Goal: Task Accomplishment & Management: Manage account settings

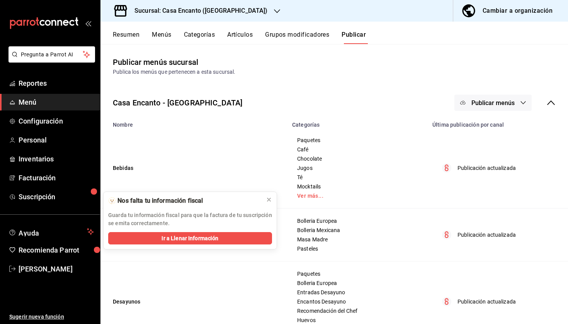
click at [253, 34] on button "Artículos" at bounding box center [239, 37] width 25 height 13
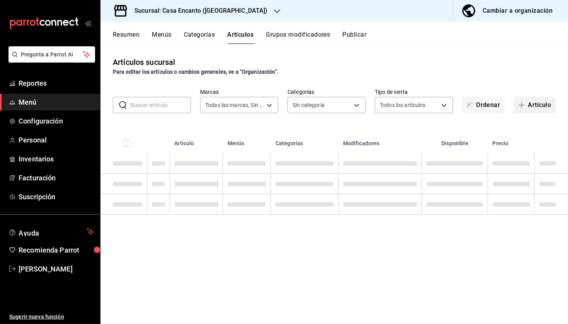
type input "dbeee84c-e3f2-405f-87ec-4bd3096e6bed"
type input "80e8620a-f7ec-4ab9-b98d-1fe911decc4d,da9ec354-7044-4f2f-87e0-5fb671563cea,f7aae…"
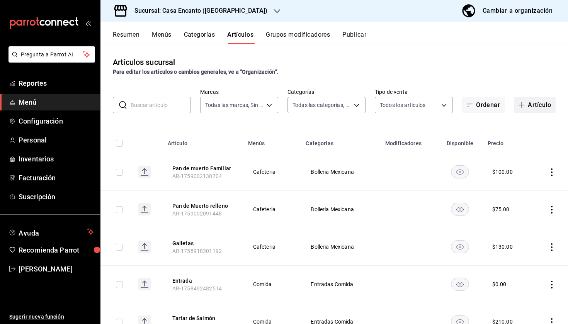
click at [535, 103] on button "Artículo" at bounding box center [535, 105] width 42 height 16
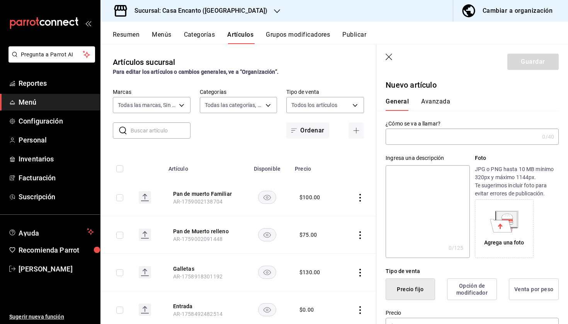
click at [429, 141] on input "text" at bounding box center [461, 136] width 153 height 15
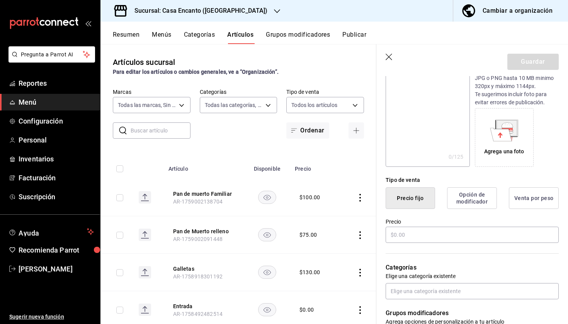
scroll to position [107, 0]
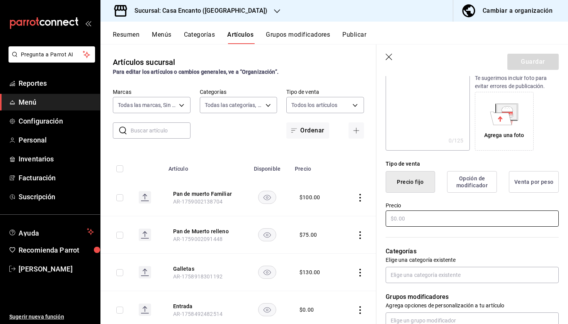
type input "Liquidación Pastel"
click at [412, 221] on input "text" at bounding box center [471, 218] width 173 height 16
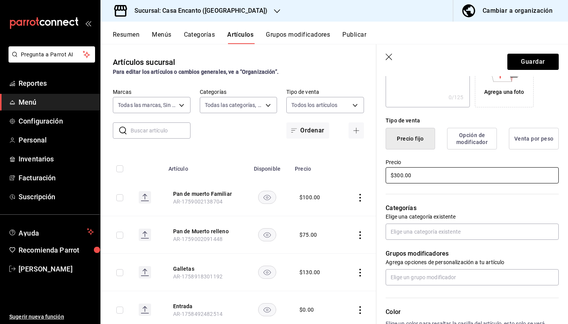
scroll to position [176, 0]
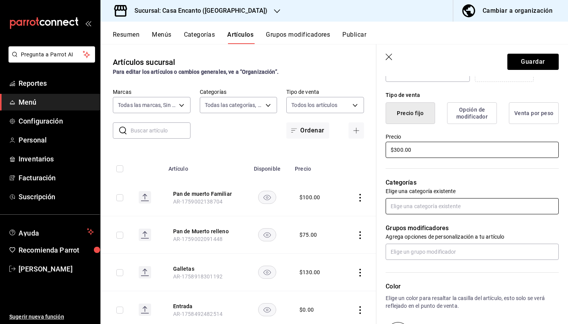
type input "$300.00"
click at [426, 205] on input "text" at bounding box center [471, 206] width 173 height 16
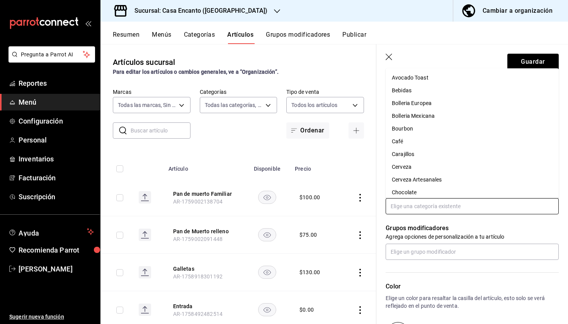
click at [434, 107] on li "Bolleria Europea" at bounding box center [471, 103] width 173 height 13
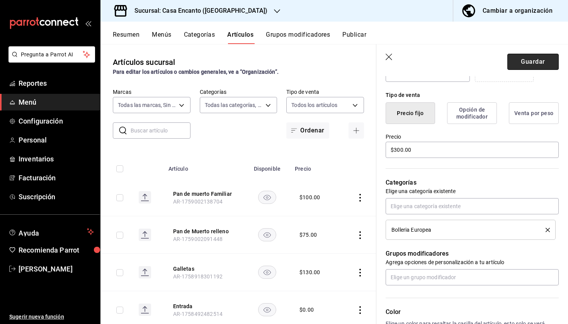
click at [531, 64] on button "Guardar" at bounding box center [532, 62] width 51 height 16
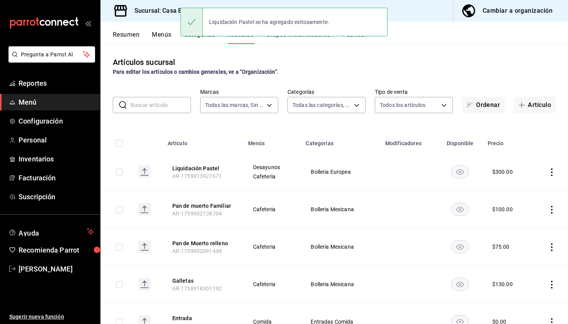
click at [353, 39] on button "Publicar" at bounding box center [354, 37] width 24 height 13
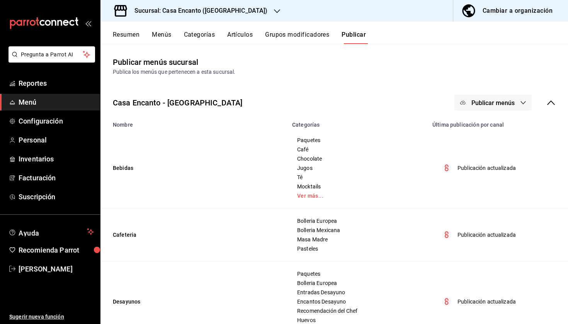
click at [496, 102] on span "Publicar menús" at bounding box center [492, 102] width 43 height 7
click at [488, 132] on span "Punto de venta" at bounding box center [503, 128] width 37 height 8
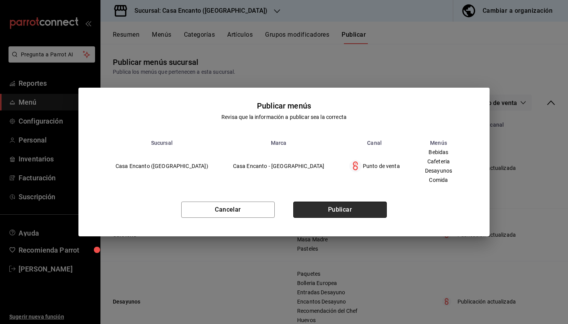
click at [350, 210] on button "Publicar" at bounding box center [339, 210] width 93 height 16
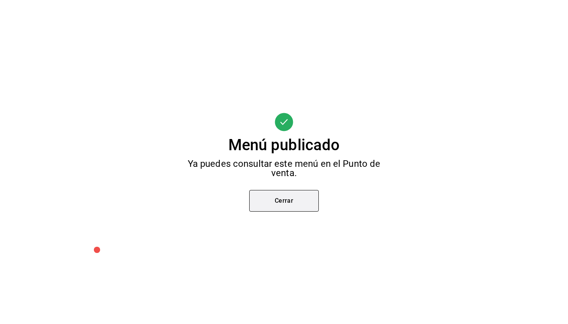
click at [311, 198] on button "Cerrar" at bounding box center [284, 201] width 70 height 22
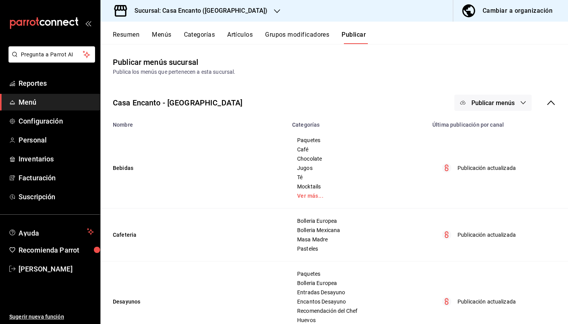
click at [479, 108] on button "Publicar menús" at bounding box center [492, 103] width 77 height 16
click at [477, 126] on div at bounding box center [475, 128] width 22 height 12
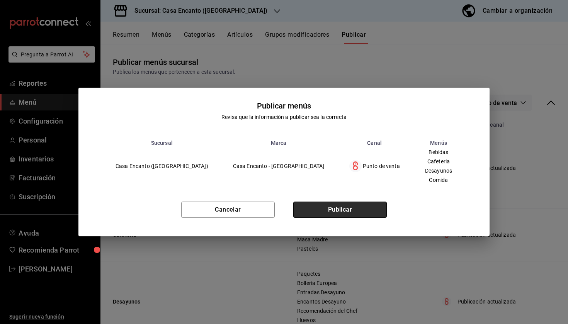
click at [348, 203] on button "Publicar" at bounding box center [339, 210] width 93 height 16
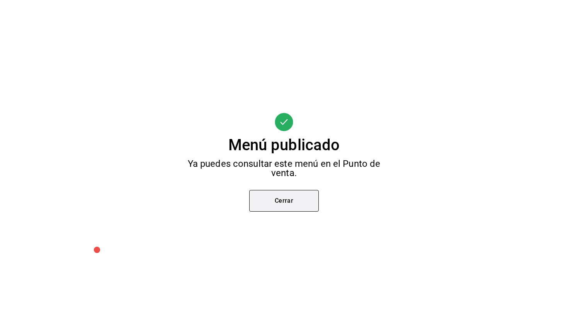
click at [284, 194] on button "Cerrar" at bounding box center [284, 201] width 70 height 22
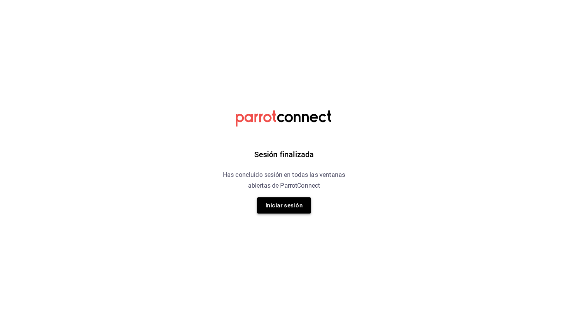
click at [285, 205] on button "Iniciar sesión" at bounding box center [284, 205] width 54 height 16
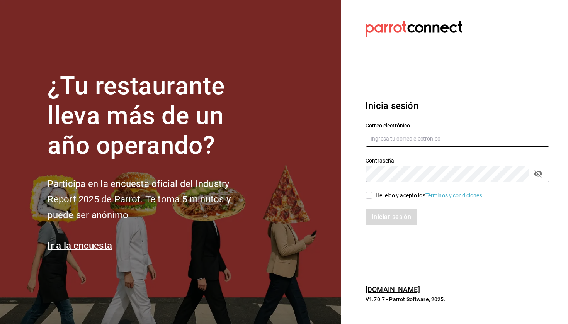
type input "luis190101@gmail.com"
click at [370, 198] on input "He leído y acepto los Términos y condiciones." at bounding box center [368, 195] width 7 height 7
checkbox input "true"
click at [377, 212] on button "Iniciar sesión" at bounding box center [391, 217] width 53 height 16
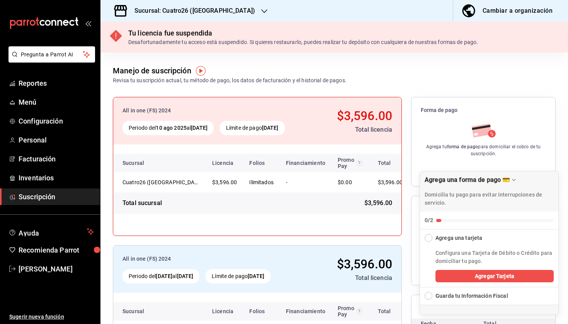
click at [183, 10] on h3 "Sucursal: Cuatro26 ([GEOGRAPHIC_DATA])" at bounding box center [191, 10] width 127 height 9
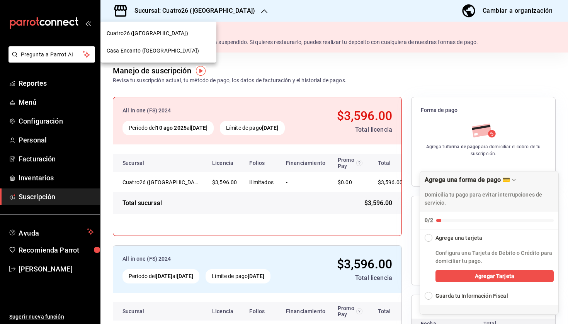
click at [166, 57] on div "Casa Encanto ([GEOGRAPHIC_DATA])" at bounding box center [158, 50] width 116 height 17
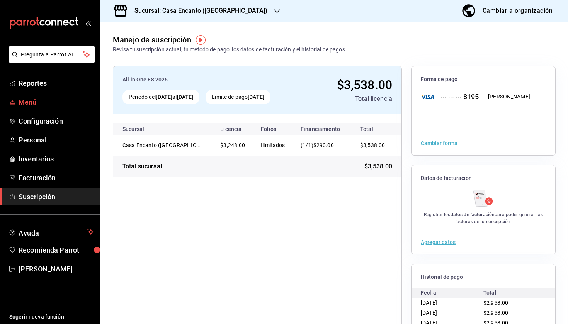
click at [59, 107] on link "Menú" at bounding box center [50, 102] width 100 height 17
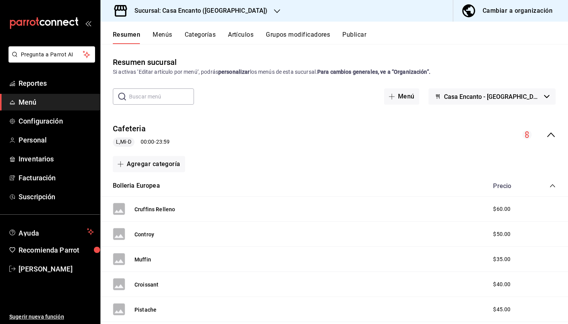
click at [244, 38] on button "Artículos" at bounding box center [240, 37] width 25 height 13
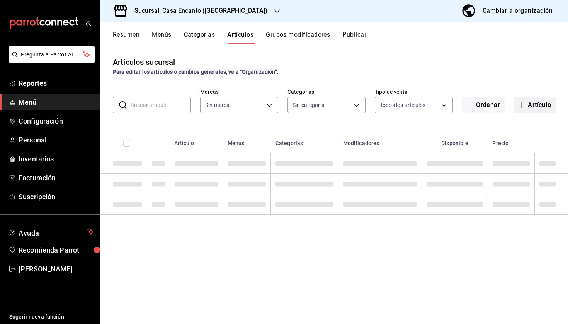
click at [527, 113] on button "Artículo" at bounding box center [535, 105] width 42 height 16
type input "dbeee84c-e3f2-405f-87ec-4bd3096e6bed"
type input "80e8620a-f7ec-4ab9-b98d-1fe911decc4d,da9ec354-7044-4f2f-87e0-5fb671563cea,f7aae…"
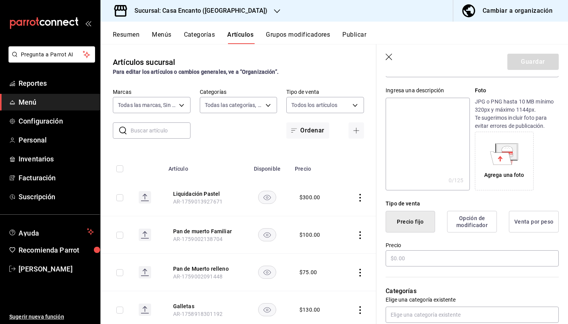
scroll to position [78, 0]
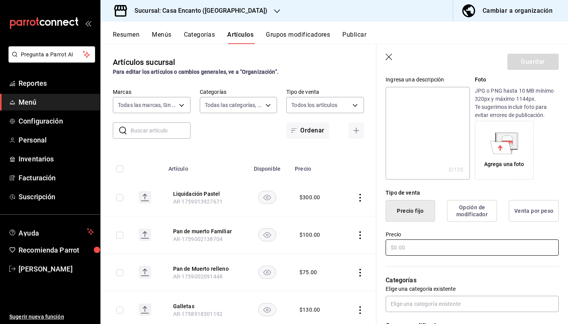
type input "Renta de Cava Personal"
click at [462, 248] on input "text" at bounding box center [471, 247] width 173 height 16
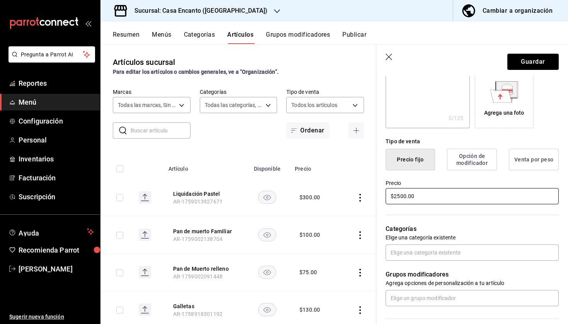
scroll to position [134, 0]
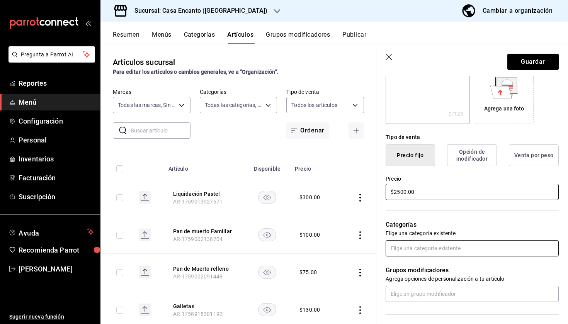
type input "$2500.00"
click at [422, 245] on input "text" at bounding box center [471, 248] width 173 height 16
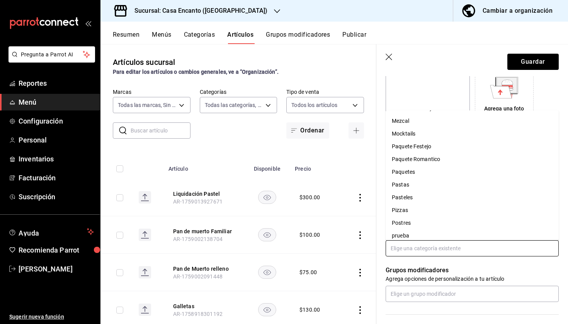
scroll to position [329, 0]
click at [422, 173] on li "Paquetes" at bounding box center [471, 173] width 173 height 13
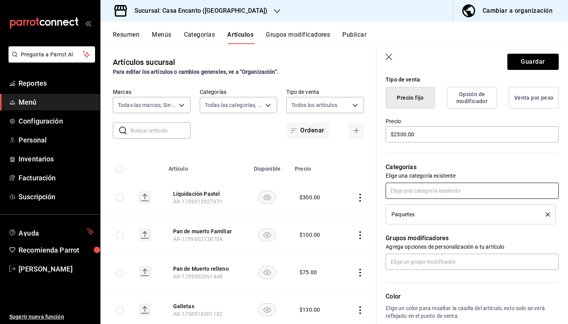
scroll to position [192, 0]
click at [536, 65] on button "Guardar" at bounding box center [532, 62] width 51 height 16
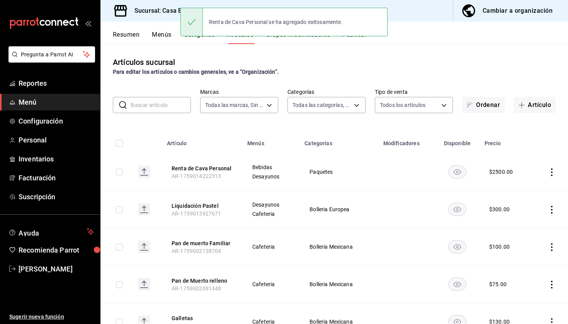
click at [360, 37] on div "Renta de Cava Personal se ha agregado exitosamente." at bounding box center [283, 21] width 207 height 33
click at [361, 39] on button "Publicar" at bounding box center [354, 37] width 24 height 13
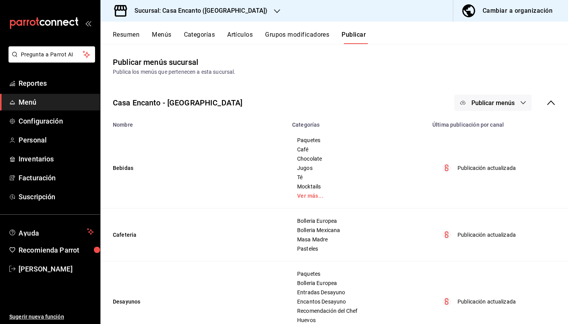
click at [495, 102] on span "Publicar menús" at bounding box center [492, 102] width 43 height 7
click at [493, 118] on li "Punto de venta" at bounding box center [493, 128] width 71 height 22
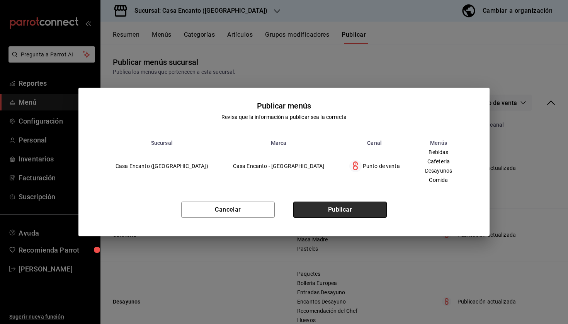
click at [333, 208] on button "Publicar" at bounding box center [339, 210] width 93 height 16
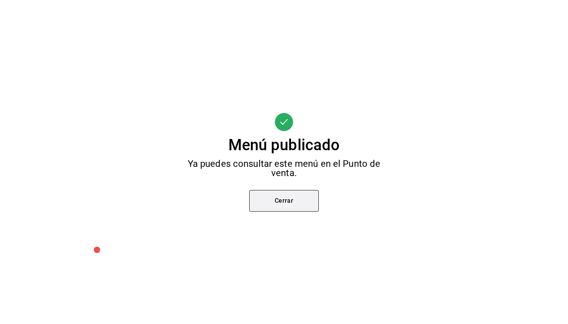
click at [305, 202] on button "Cerrar" at bounding box center [284, 201] width 70 height 22
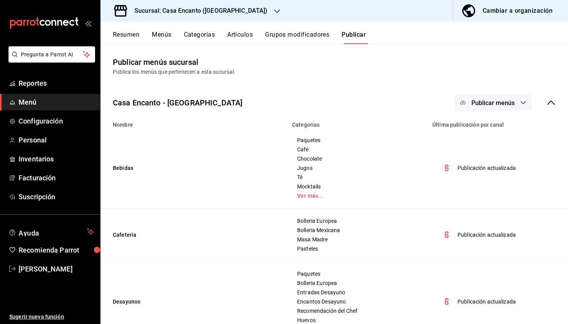
click at [479, 101] on span "Publicar menús" at bounding box center [492, 102] width 43 height 7
click at [484, 127] on div at bounding box center [475, 128] width 22 height 12
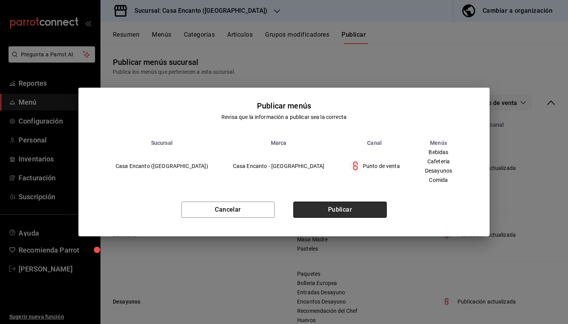
click at [356, 204] on button "Publicar" at bounding box center [339, 210] width 93 height 16
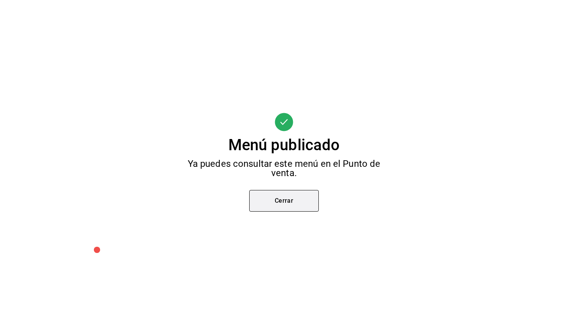
click at [298, 197] on button "Cerrar" at bounding box center [284, 201] width 70 height 22
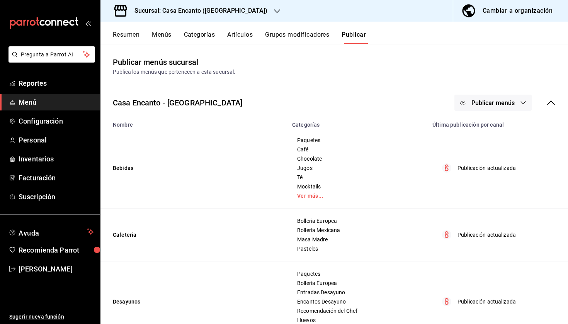
click at [237, 32] on button "Artículos" at bounding box center [239, 37] width 25 height 13
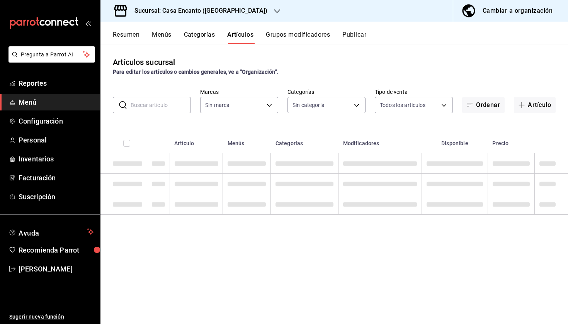
type input "dbeee84c-e3f2-405f-87ec-4bd3096e6bed"
type input "80e8620a-f7ec-4ab9-b98d-1fe911decc4d,da9ec354-7044-4f2f-87e0-5fb671563cea,f7aae…"
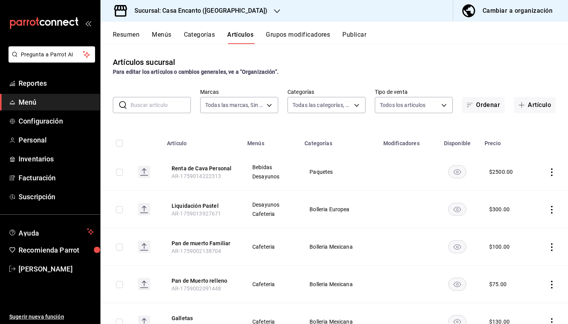
click at [552, 175] on icon "actions" at bounding box center [552, 172] width 8 height 8
click at [531, 189] on span "Editar" at bounding box center [528, 190] width 20 height 8
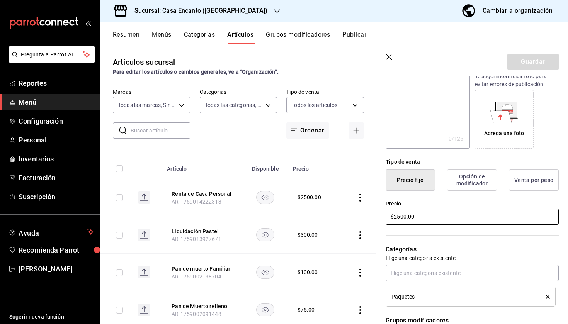
scroll to position [111, 0]
click at [421, 217] on input "$2500.00" at bounding box center [471, 215] width 173 height 16
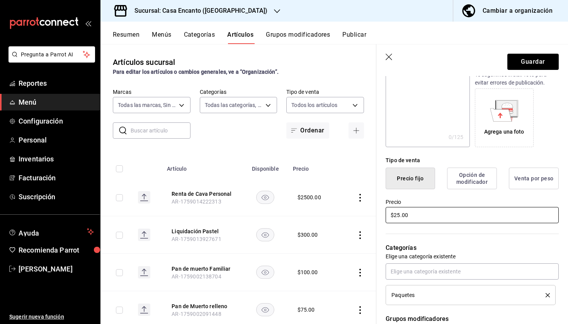
type input "$2.00"
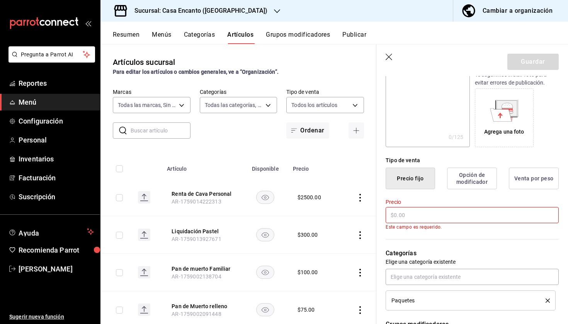
type input "$2.00"
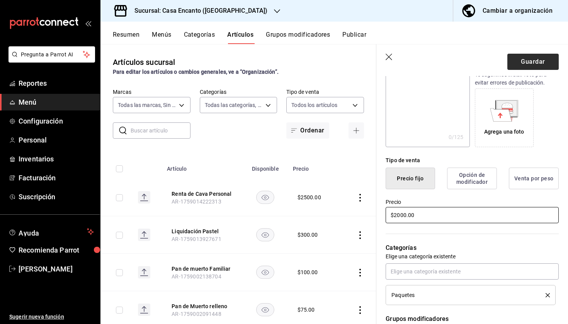
type input "$2000.00"
click at [534, 66] on button "Guardar" at bounding box center [532, 62] width 51 height 16
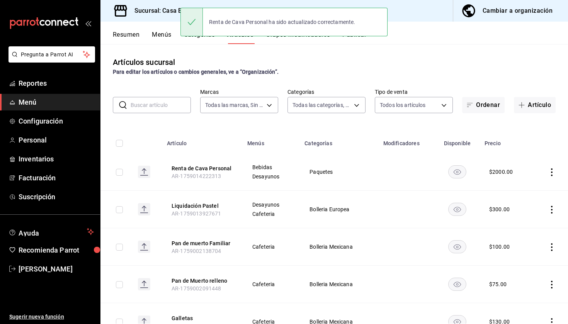
click at [360, 38] on div "Renta de Cava Personal ha sido actualizado correctamente." at bounding box center [283, 21] width 207 height 33
click at [358, 39] on button "Publicar" at bounding box center [354, 37] width 24 height 13
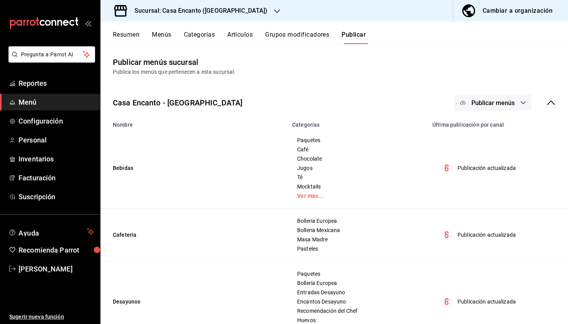
click at [497, 100] on span "Publicar menús" at bounding box center [492, 102] width 43 height 7
click at [494, 124] on span "Punto de venta" at bounding box center [503, 128] width 37 height 8
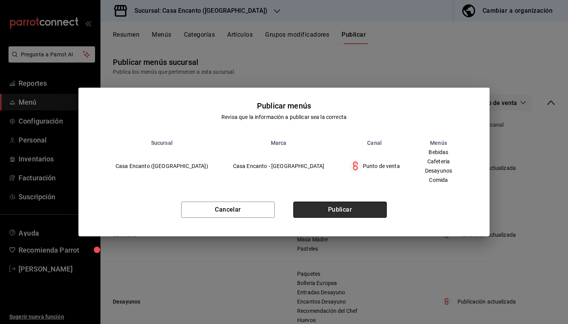
click at [362, 205] on button "Publicar" at bounding box center [339, 210] width 93 height 16
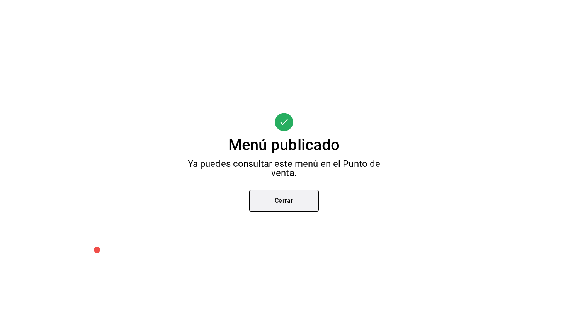
click at [288, 200] on button "Cerrar" at bounding box center [284, 201] width 70 height 22
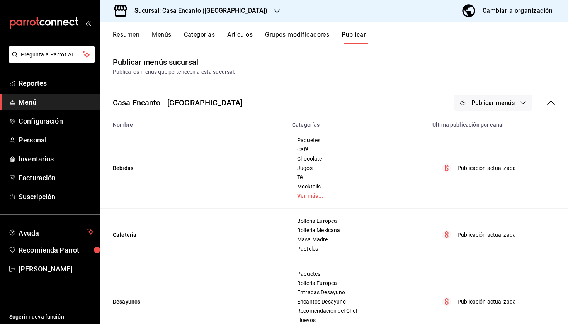
click at [485, 96] on button "Publicar menús" at bounding box center [492, 103] width 77 height 16
click at [486, 124] on span "Punto de venta" at bounding box center [503, 128] width 37 height 8
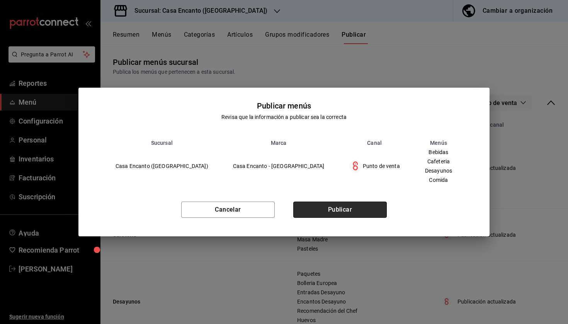
click at [359, 209] on button "Publicar" at bounding box center [339, 210] width 93 height 16
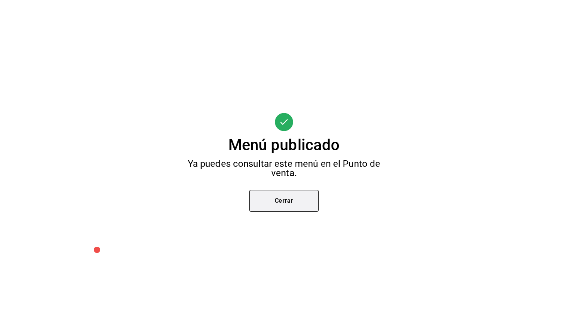
click at [292, 192] on button "Cerrar" at bounding box center [284, 201] width 70 height 22
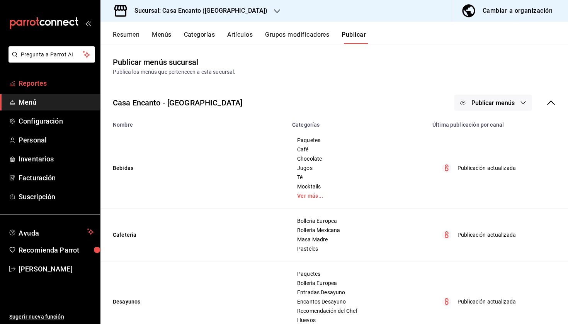
click at [64, 80] on span "Reportes" at bounding box center [56, 83] width 75 height 10
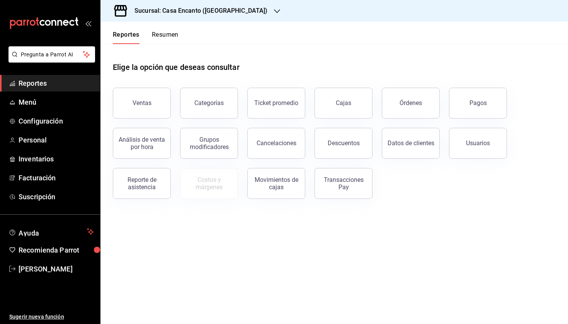
click at [168, 37] on button "Resumen" at bounding box center [165, 37] width 27 height 13
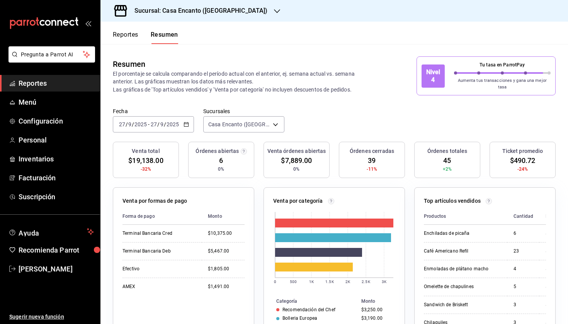
click at [181, 119] on div "[DATE] [DATE] - [DATE] [DATE]" at bounding box center [153, 124] width 81 height 16
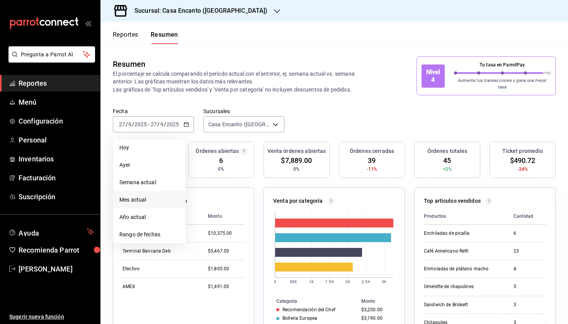
click at [146, 198] on span "Mes actual" at bounding box center [149, 200] width 60 height 8
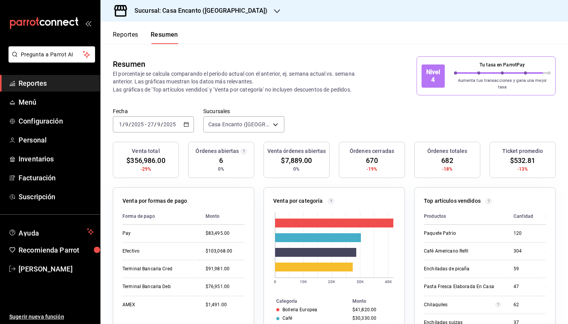
click at [183, 123] on div "[DATE] [DATE] - [DATE] [DATE]" at bounding box center [153, 124] width 81 height 16
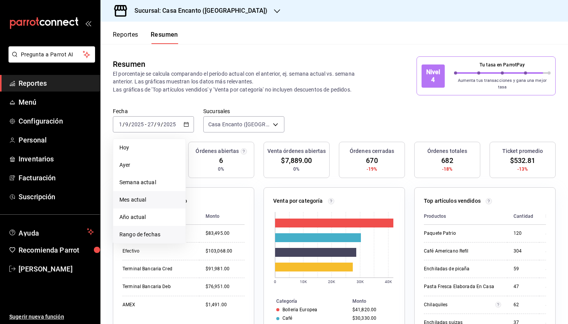
click at [155, 231] on span "Rango de fechas" at bounding box center [149, 235] width 60 height 8
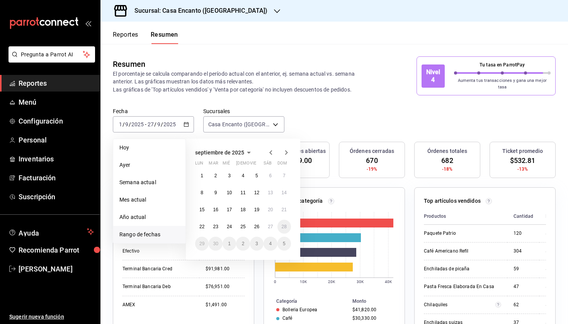
click at [272, 148] on icon "button" at bounding box center [270, 152] width 9 height 9
click at [255, 172] on button "1" at bounding box center [257, 176] width 14 height 14
click at [285, 241] on abbr "31" at bounding box center [283, 243] width 5 height 5
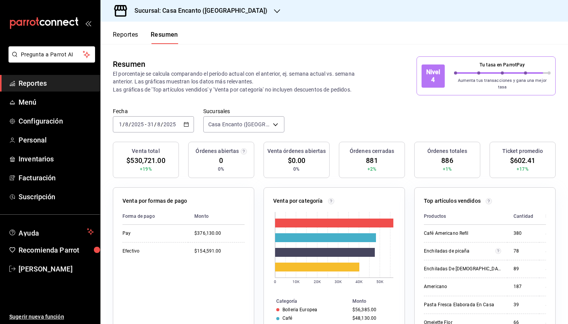
click at [187, 122] on icon "button" at bounding box center [185, 124] width 5 height 5
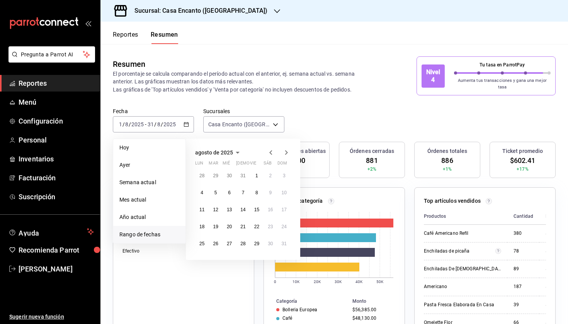
click at [270, 150] on icon "button" at bounding box center [270, 152] width 9 height 9
click at [219, 169] on button "1" at bounding box center [216, 176] width 14 height 14
click at [237, 239] on button "31" at bounding box center [243, 244] width 14 height 14
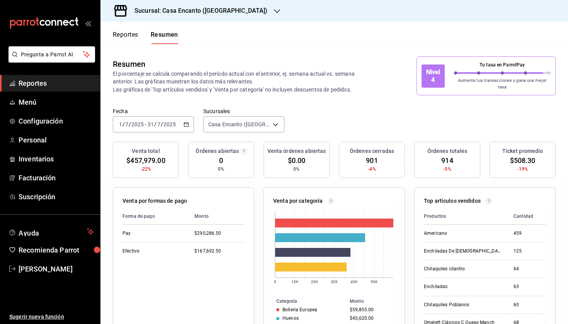
click at [186, 117] on div "[DATE] [DATE] - [DATE] [DATE]" at bounding box center [153, 124] width 81 height 16
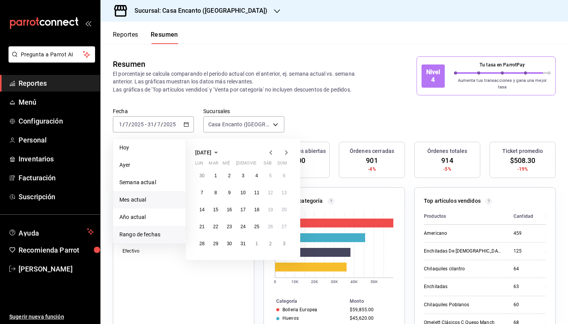
click at [147, 202] on li "Mes actual" at bounding box center [149, 199] width 72 height 17
